Goal: Information Seeking & Learning: Learn about a topic

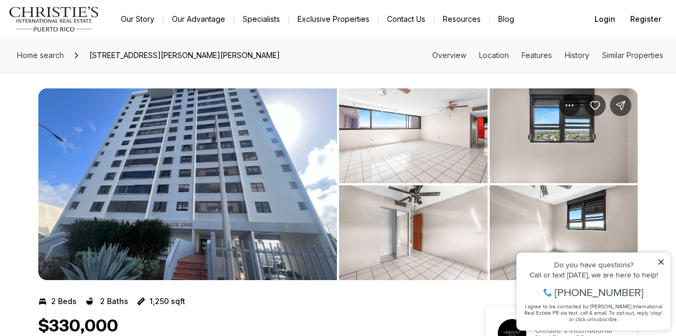
scroll to position [71, 0]
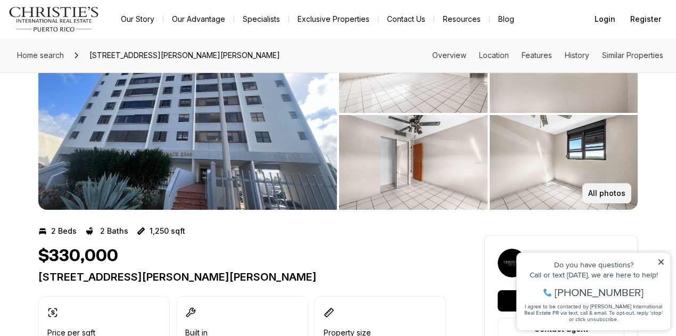
click at [615, 191] on p "All photos" at bounding box center [606, 193] width 37 height 9
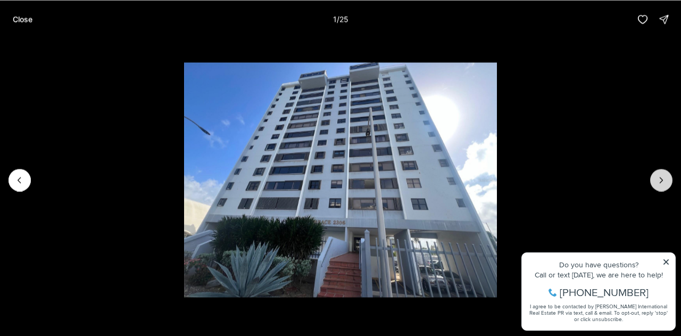
click at [664, 178] on icon "Next slide" at bounding box center [661, 180] width 11 height 11
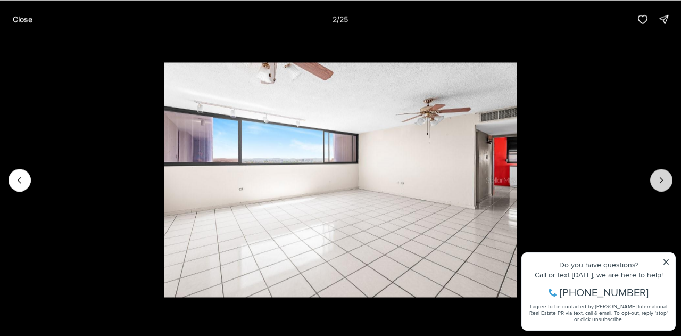
click at [664, 178] on icon "Next slide" at bounding box center [661, 180] width 11 height 11
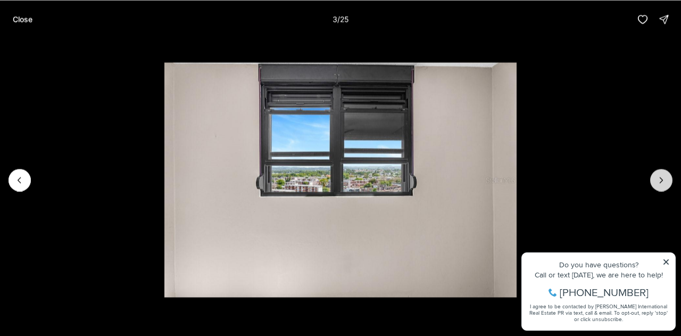
click at [664, 178] on icon "Next slide" at bounding box center [661, 180] width 11 height 11
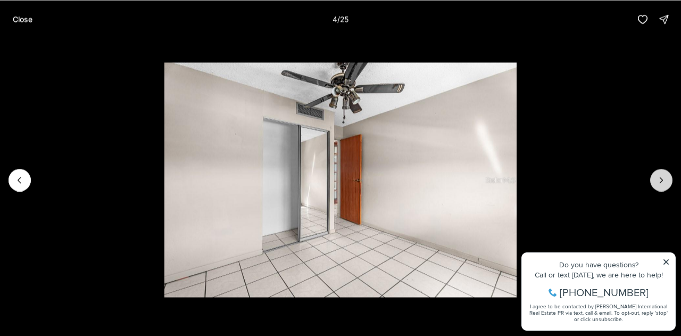
click at [664, 178] on icon "Next slide" at bounding box center [661, 180] width 11 height 11
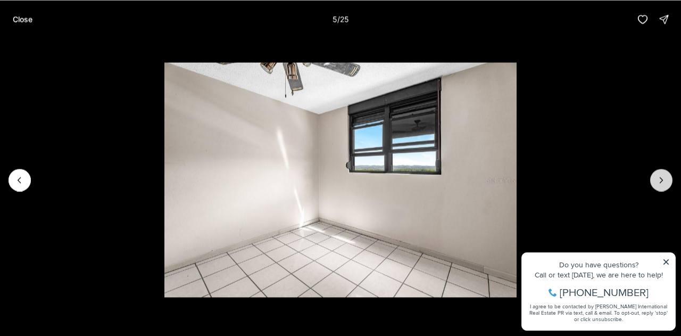
click at [664, 178] on icon "Next slide" at bounding box center [661, 180] width 11 height 11
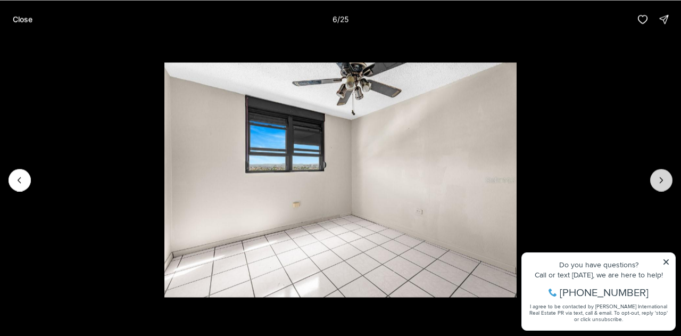
click at [664, 178] on icon "Next slide" at bounding box center [661, 180] width 11 height 11
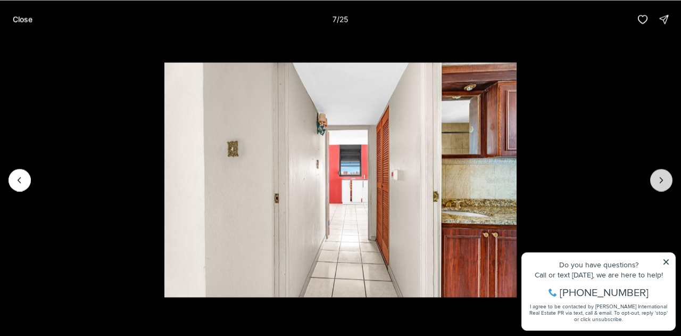
click at [664, 178] on icon "Next slide" at bounding box center [661, 180] width 11 height 11
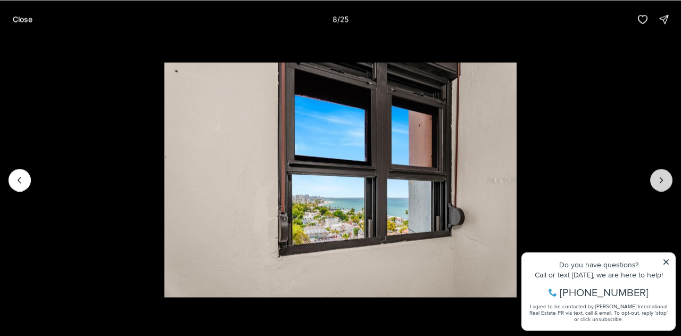
click at [664, 178] on icon "Next slide" at bounding box center [661, 180] width 11 height 11
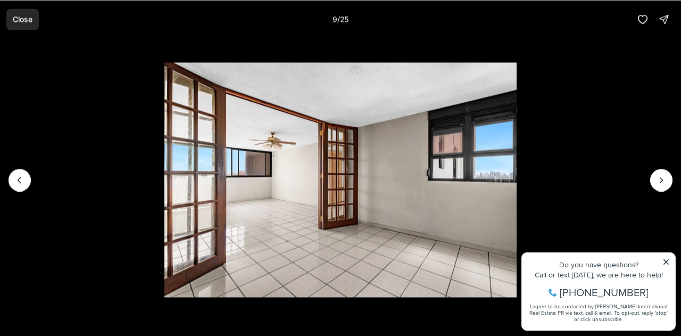
click at [25, 22] on p "Close" at bounding box center [23, 19] width 20 height 9
